Goal: Communication & Community: Answer question/provide support

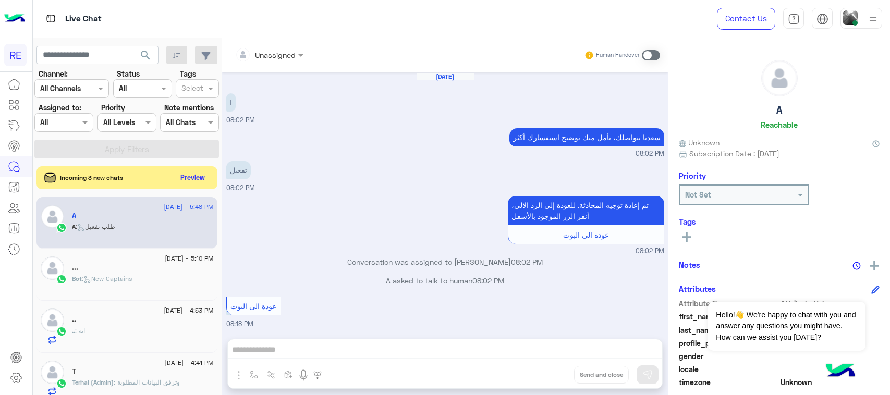
click at [191, 176] on button "Preview" at bounding box center [192, 177] width 33 height 15
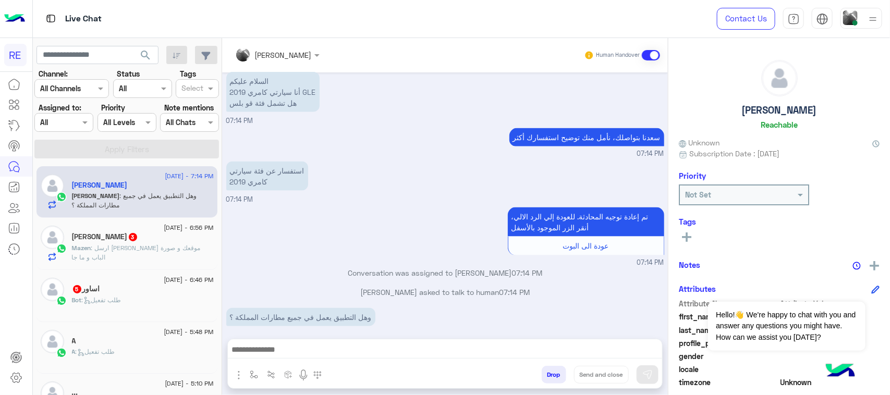
click at [177, 257] on div "Mazen : ارسل [PERSON_NAME] موقعك و صورة الباب و ما جا" at bounding box center [143, 252] width 142 height 18
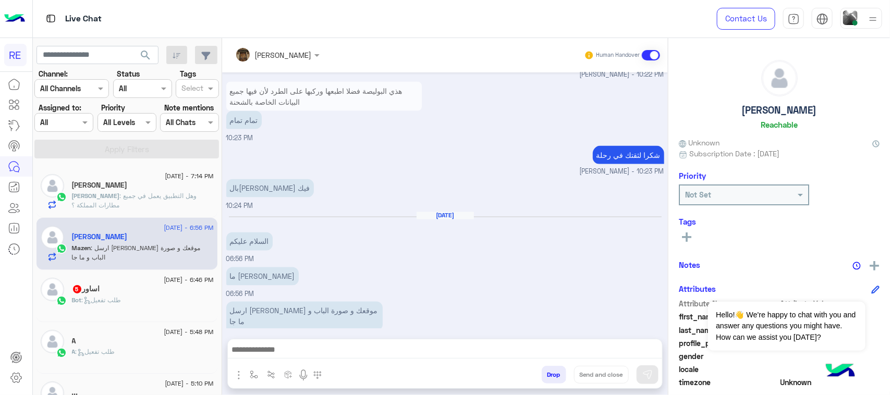
scroll to position [793, 0]
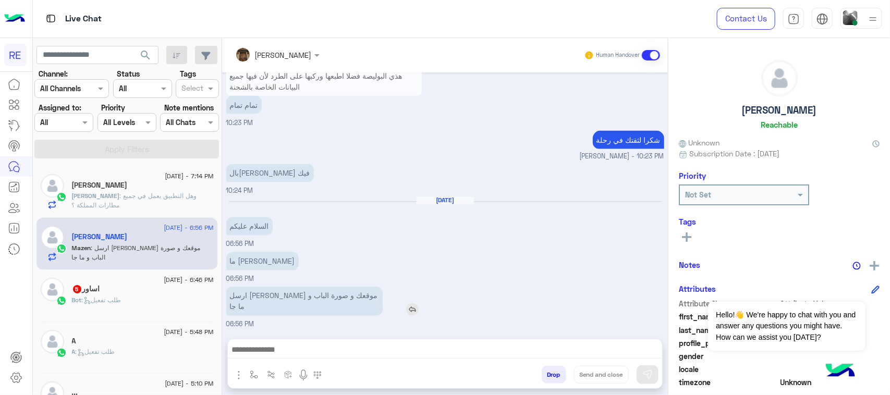
click at [326, 308] on p "ارسل [PERSON_NAME] موقعك و صورة الباب و ما جا" at bounding box center [304, 301] width 156 height 29
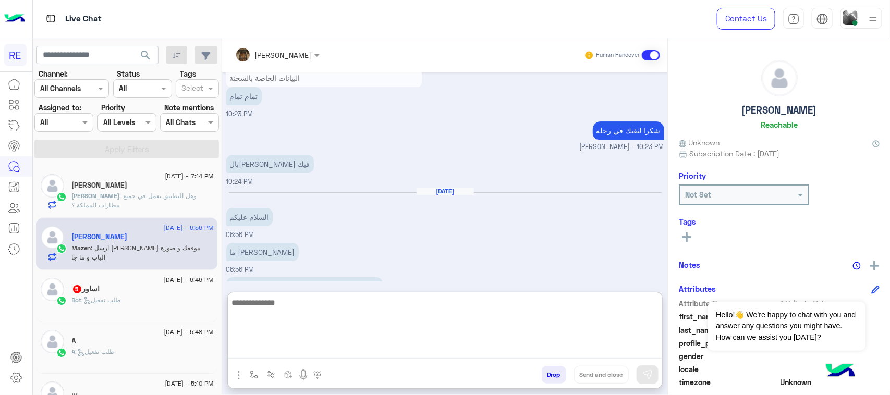
click at [337, 347] on textarea at bounding box center [445, 327] width 434 height 63
type textarea "*"
type textarea "**********"
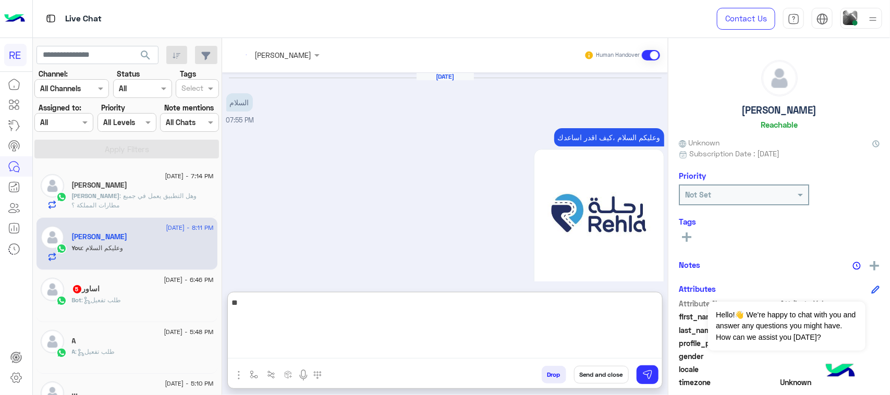
scroll to position [1693, 0]
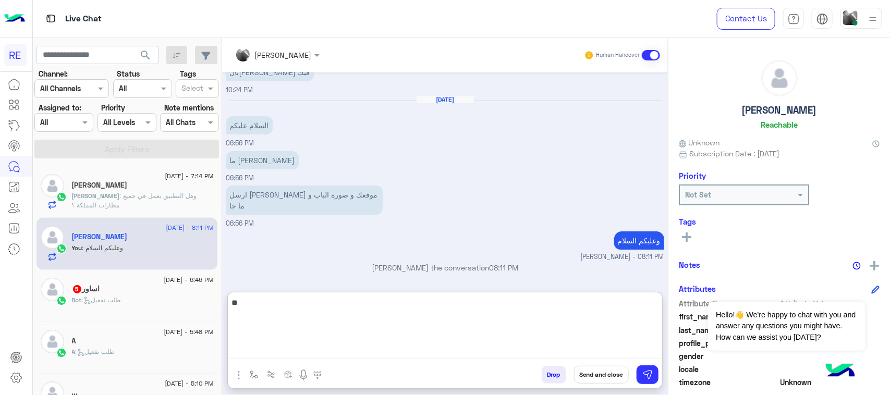
type textarea "*"
type textarea "**********"
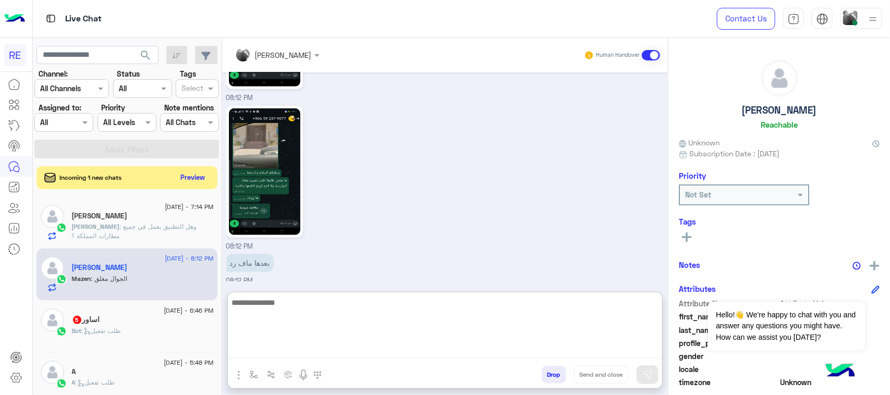
scroll to position [2099, 0]
